Goal: Find contact information: Find contact information

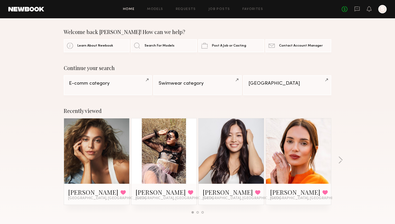
click at [337, 159] on div "Recently viewed Mariana P. Favorited Los Angeles, CA Gloria Z. Favorited San Di…" at bounding box center [197, 162] width 395 height 123
click at [341, 158] on button "button" at bounding box center [340, 160] width 5 height 9
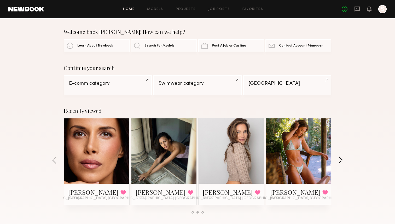
click at [341, 158] on button "button" at bounding box center [340, 160] width 5 height 9
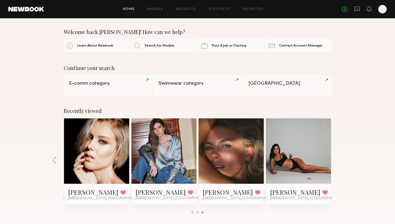
click at [341, 158] on div "Recently viewed Mariana P. Favorited Los Angeles, CA Gloria Z. Favorited San Di…" at bounding box center [197, 162] width 395 height 123
click at [357, 8] on icon at bounding box center [357, 9] width 6 height 6
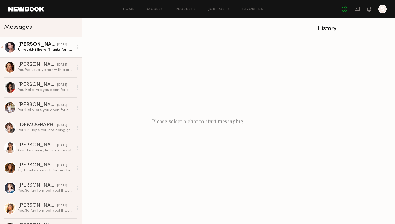
click at [40, 52] on div "Unread: Hi there, Thanks for reaching out! Yes I am available to shoot on Wedne…" at bounding box center [46, 49] width 56 height 5
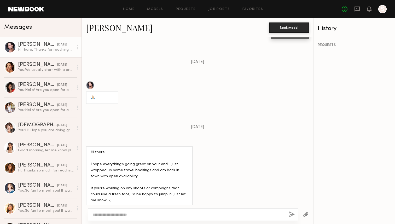
scroll to position [280, 0]
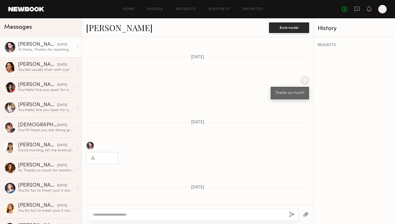
click at [92, 27] on link "Alizée G." at bounding box center [119, 27] width 67 height 11
click at [29, 42] on link "Alizée G. yesterday Hi there, Thanks for reaching out! Yes I am available to sh…" at bounding box center [40, 47] width 81 height 20
click at [9, 47] on div at bounding box center [10, 47] width 12 height 12
click at [94, 27] on link "Alizée G." at bounding box center [119, 27] width 67 height 11
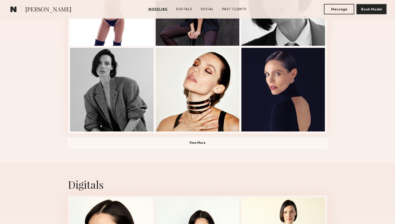
scroll to position [378, 0]
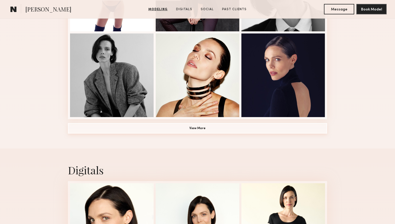
click at [200, 128] on button "View More" at bounding box center [197, 128] width 259 height 10
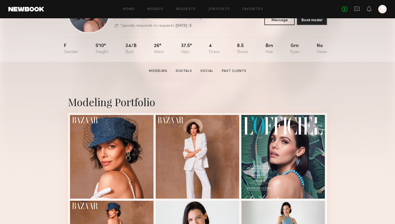
scroll to position [0, 0]
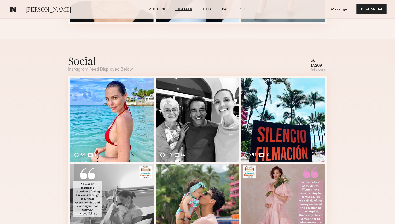
scroll to position [713, 0]
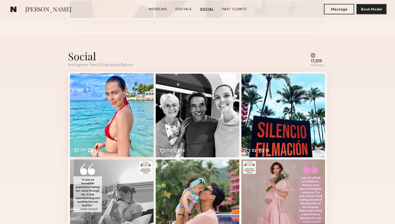
click at [124, 114] on div "59 3 Likes & comments displayed to show model’s engagement" at bounding box center [112, 115] width 84 height 84
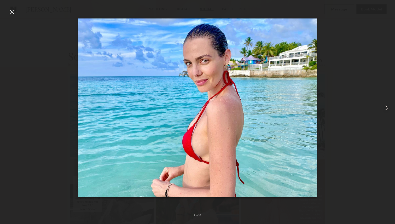
click at [385, 107] on common-icon at bounding box center [386, 108] width 8 height 8
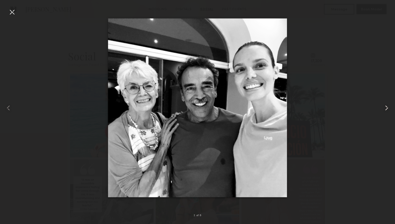
click at [385, 107] on common-icon at bounding box center [386, 108] width 8 height 8
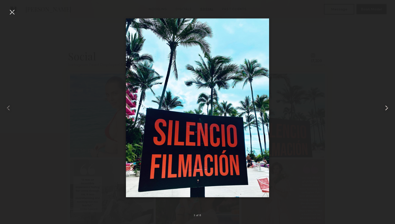
click at [385, 107] on common-icon at bounding box center [386, 108] width 8 height 8
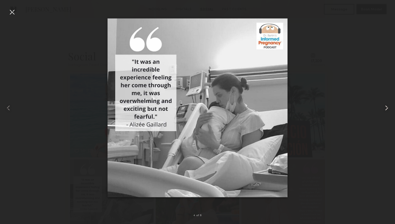
click at [385, 107] on common-icon at bounding box center [386, 108] width 8 height 8
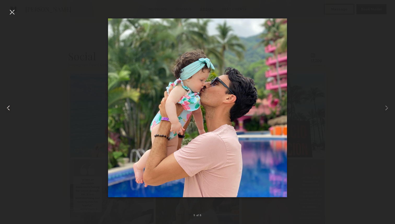
click at [9, 108] on common-icon at bounding box center [8, 108] width 8 height 8
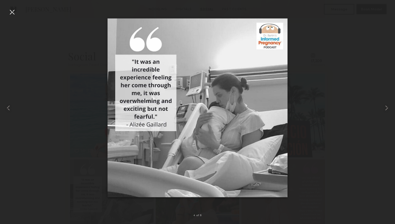
click at [167, 125] on img at bounding box center [198, 107] width 180 height 179
